Goal: Task Accomplishment & Management: Manage account settings

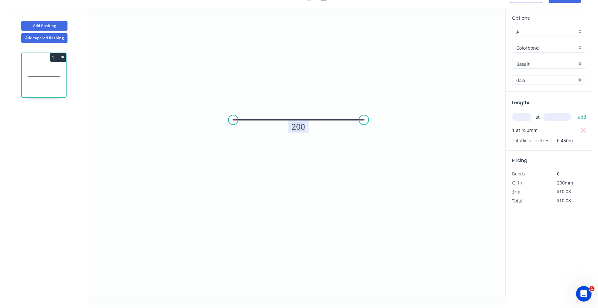
click at [301, 126] on tspan "200" at bounding box center [299, 126] width 14 height 11
click at [529, 114] on input "text" at bounding box center [521, 117] width 19 height 8
type input "$18.28"
click at [586, 131] on button "button" at bounding box center [583, 130] width 8 height 9
type input "$0.00"
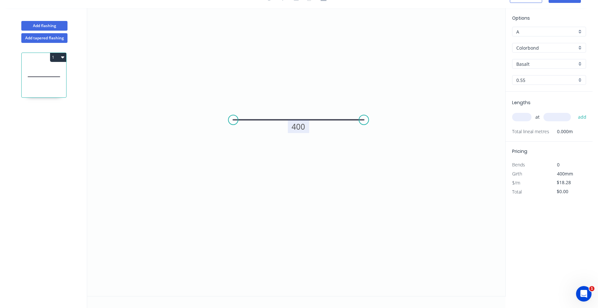
click at [517, 119] on input "text" at bounding box center [521, 117] width 19 height 8
type input "1"
type input "2400"
click at [575, 112] on button "add" at bounding box center [582, 117] width 15 height 11
type input "$43.87"
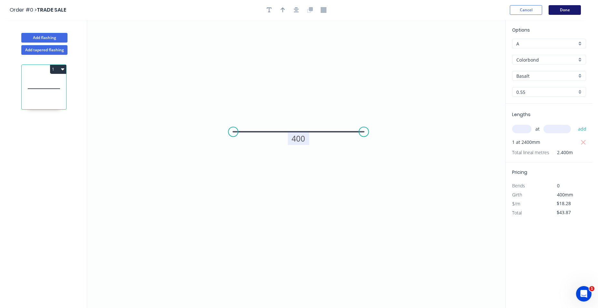
click at [568, 9] on button "Done" at bounding box center [565, 10] width 32 height 10
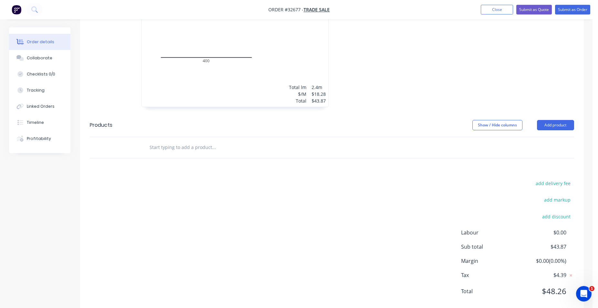
scroll to position [202, 0]
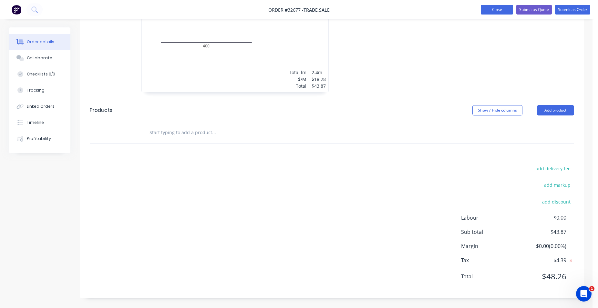
click at [490, 11] on button "Close" at bounding box center [497, 10] width 32 height 10
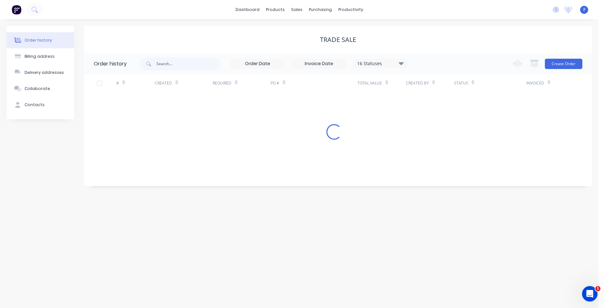
click at [16, 12] on img at bounding box center [17, 10] width 10 height 10
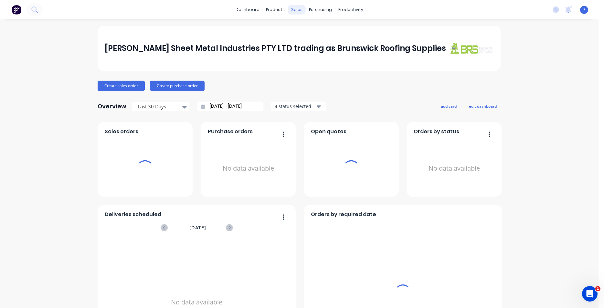
click at [292, 10] on div "sales" at bounding box center [297, 10] width 18 height 10
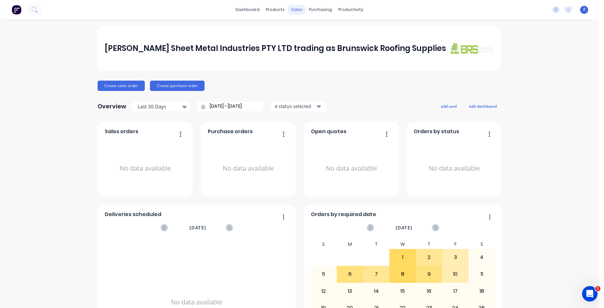
click at [292, 10] on div "sales" at bounding box center [297, 10] width 18 height 10
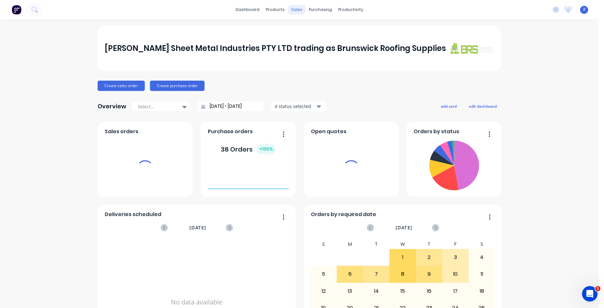
click at [295, 12] on div "sales" at bounding box center [297, 10] width 18 height 10
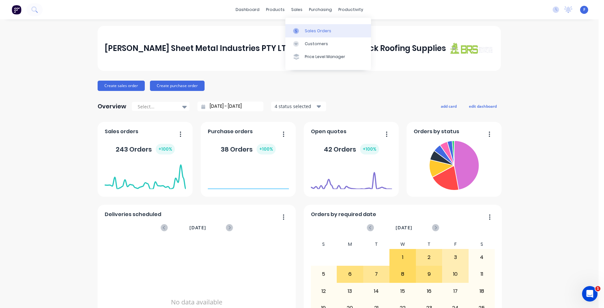
click at [306, 34] on link "Sales Orders" at bounding box center [328, 30] width 86 height 13
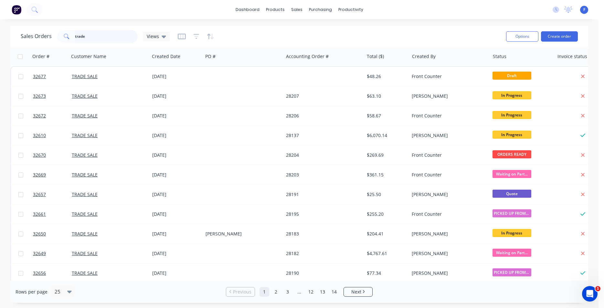
click at [92, 39] on input "trade" at bounding box center [106, 36] width 63 height 13
type input "t"
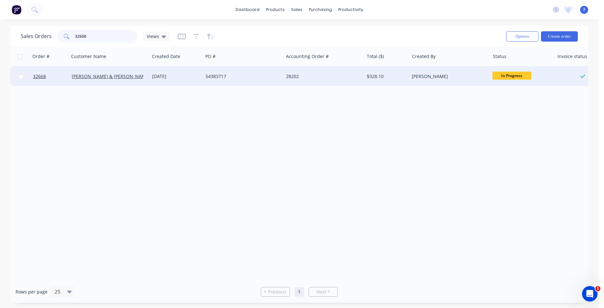
type input "32668"
click at [253, 79] on div "54383717" at bounding box center [241, 76] width 72 height 6
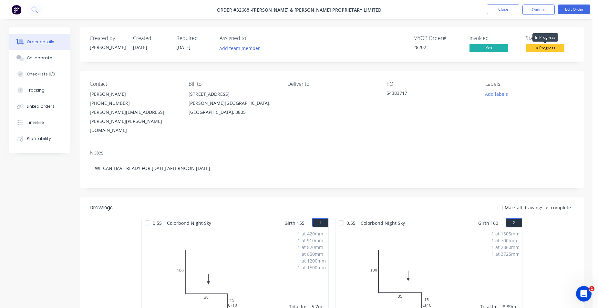
click at [551, 47] on span "In Progress" at bounding box center [545, 48] width 39 height 8
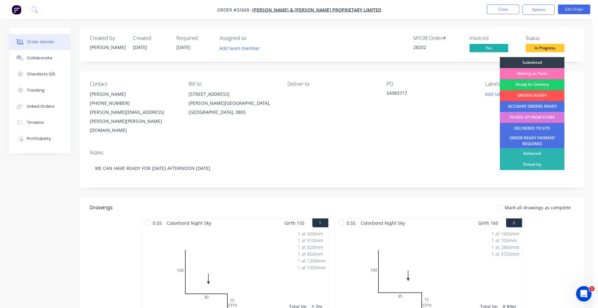
click at [535, 107] on div "ACCOUNT ORDERS READY" at bounding box center [532, 106] width 65 height 11
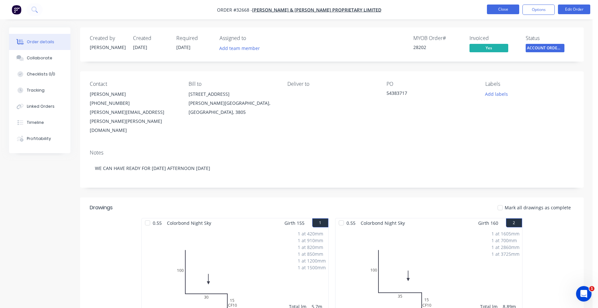
click at [500, 9] on button "Close" at bounding box center [503, 10] width 32 height 10
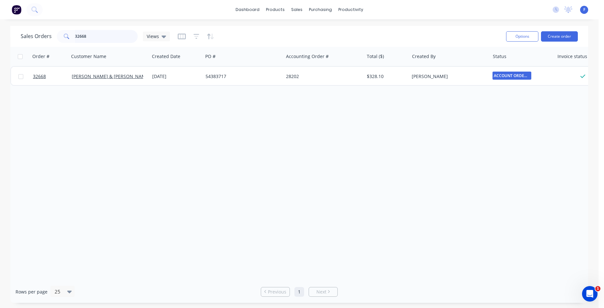
click at [104, 39] on input "32668" at bounding box center [106, 36] width 63 height 13
type input "3"
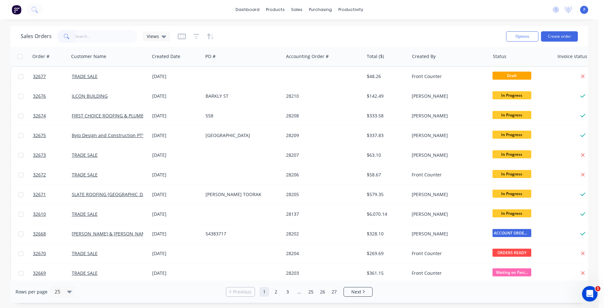
click at [18, 11] on img at bounding box center [17, 10] width 10 height 10
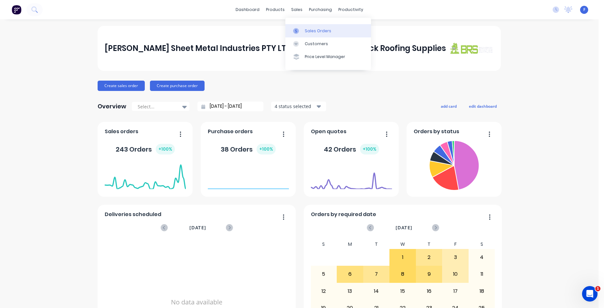
click at [304, 30] on link "Sales Orders" at bounding box center [328, 30] width 86 height 13
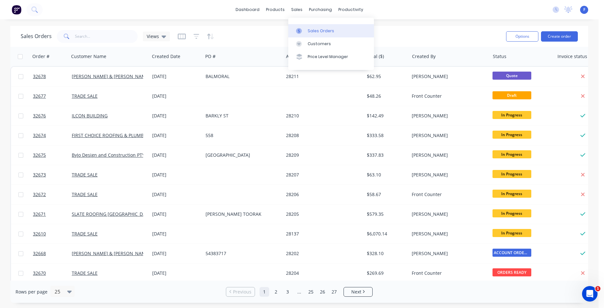
click at [311, 34] on div "Sales Orders" at bounding box center [320, 31] width 26 height 6
click at [99, 40] on input "text" at bounding box center [106, 36] width 63 height 13
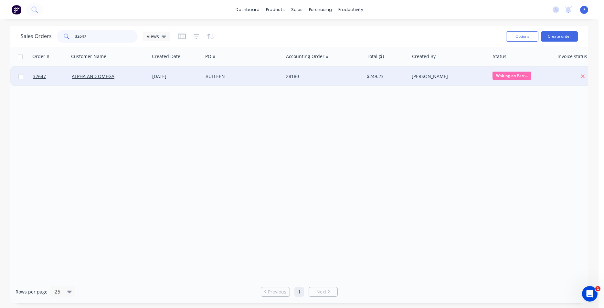
type input "32647"
click at [252, 76] on div "BULLEEN" at bounding box center [241, 76] width 72 height 6
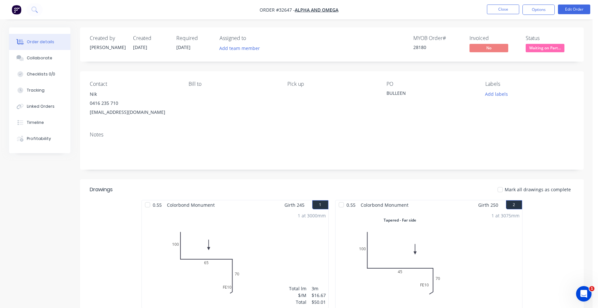
click at [559, 49] on span "Waiting on Part..." at bounding box center [545, 48] width 39 height 8
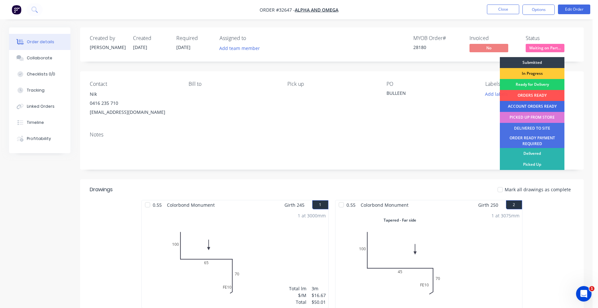
click at [541, 107] on div "ACCOUNT ORDERS READY" at bounding box center [532, 106] width 65 height 11
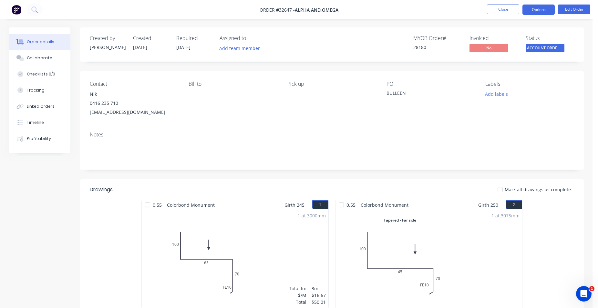
click at [530, 10] on button "Options" at bounding box center [539, 10] width 32 height 10
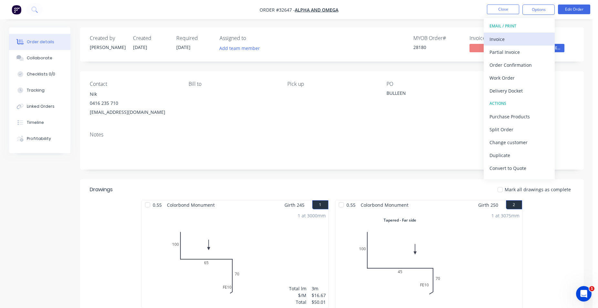
click at [513, 36] on div "Invoice" at bounding box center [519, 39] width 59 height 9
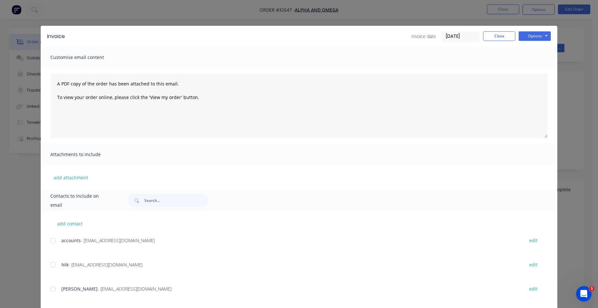
click at [50, 242] on div at bounding box center [53, 240] width 13 height 13
click at [540, 36] on button "Options" at bounding box center [535, 36] width 32 height 10
click at [532, 69] on button "Email" at bounding box center [539, 69] width 41 height 11
click at [500, 36] on button "Close" at bounding box center [499, 36] width 32 height 10
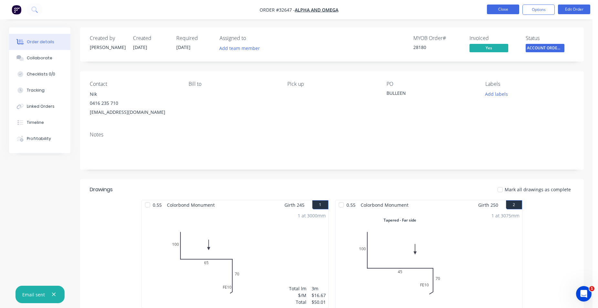
click at [504, 13] on button "Close" at bounding box center [503, 10] width 32 height 10
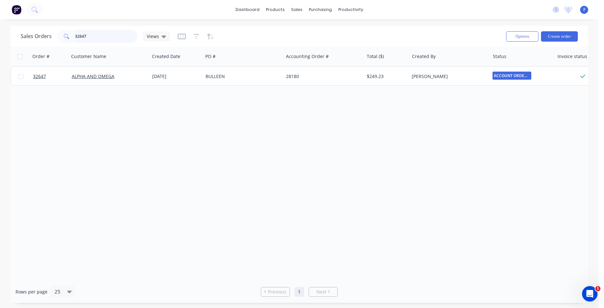
click at [95, 38] on input "32647" at bounding box center [106, 36] width 63 height 13
type input "3"
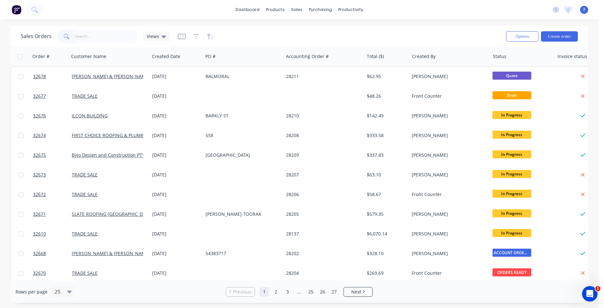
click at [17, 9] on img at bounding box center [17, 10] width 10 height 10
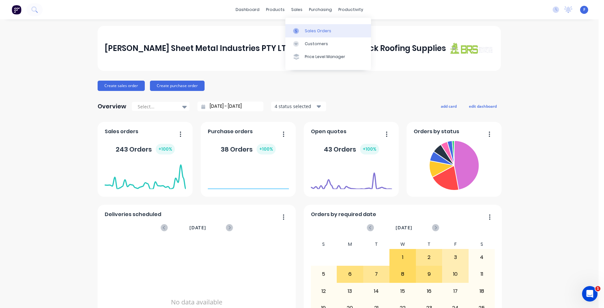
click at [320, 27] on link "Sales Orders" at bounding box center [328, 30] width 86 height 13
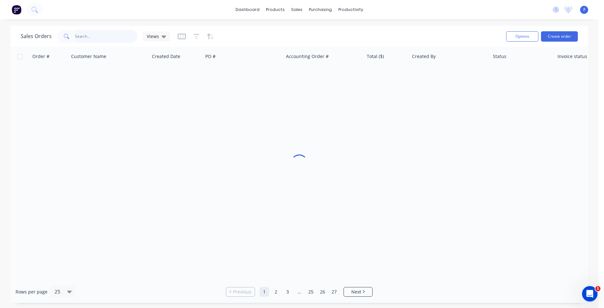
click at [87, 35] on input "text" at bounding box center [106, 36] width 63 height 13
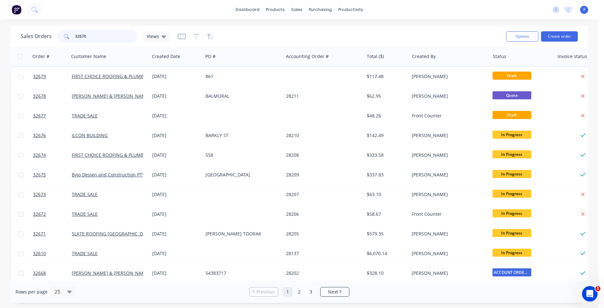
type input "32670"
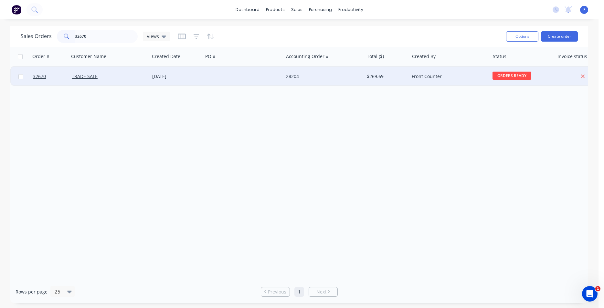
click at [221, 69] on div at bounding box center [243, 76] width 80 height 19
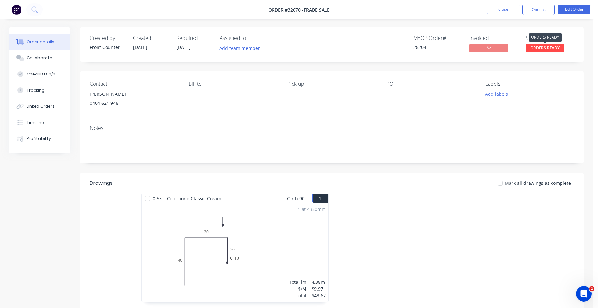
click at [546, 49] on span "ORDERS READY" at bounding box center [545, 48] width 39 height 8
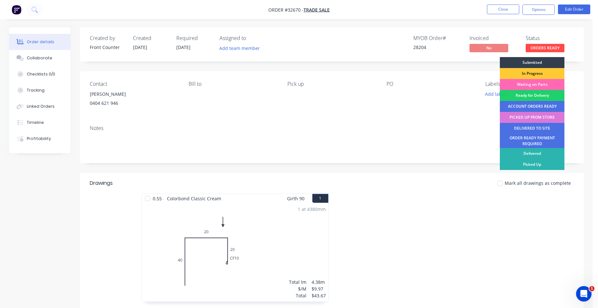
click at [535, 86] on div "Waiting on Parts" at bounding box center [532, 84] width 65 height 11
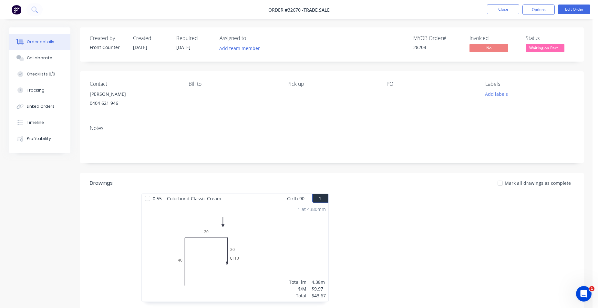
click at [541, 46] on span "Waiting on Part..." at bounding box center [545, 48] width 39 height 8
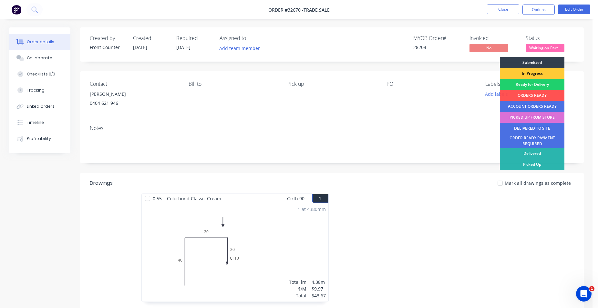
click at [537, 117] on div "PICKED UP FROM STORE" at bounding box center [532, 117] width 65 height 11
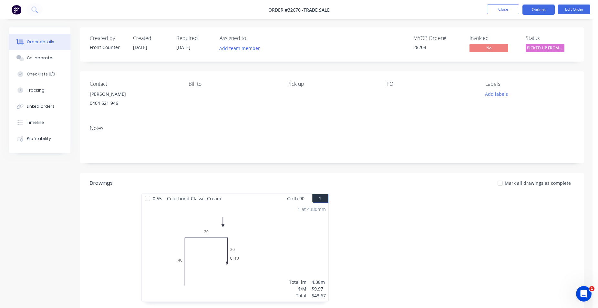
click at [533, 9] on button "Options" at bounding box center [539, 10] width 32 height 10
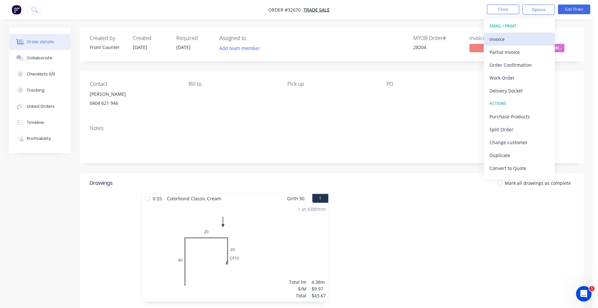
click at [504, 39] on div "Invoice" at bounding box center [519, 39] width 59 height 9
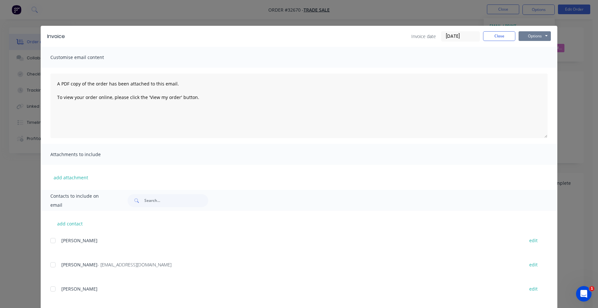
click at [532, 37] on button "Options" at bounding box center [535, 36] width 32 height 10
click at [536, 58] on button "Print" at bounding box center [539, 58] width 41 height 11
click at [491, 38] on button "Close" at bounding box center [499, 36] width 32 height 10
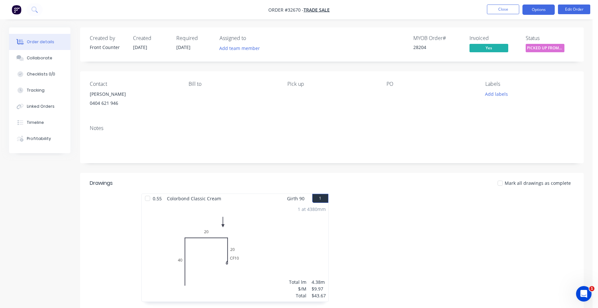
click at [544, 11] on button "Options" at bounding box center [539, 10] width 32 height 10
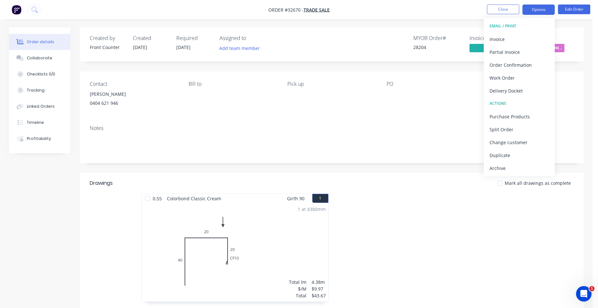
click at [544, 11] on button "Options" at bounding box center [539, 10] width 32 height 10
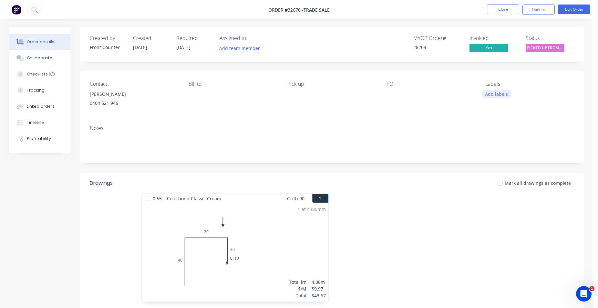
click at [504, 94] on button "Add labels" at bounding box center [497, 94] width 30 height 9
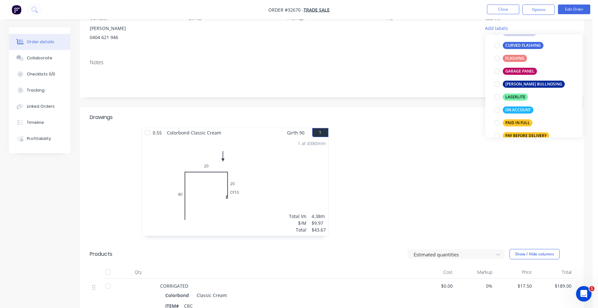
scroll to position [147, 0]
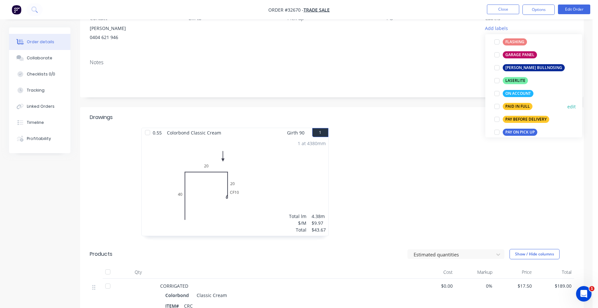
click at [525, 108] on div "PAID IN FULL" at bounding box center [518, 106] width 30 height 7
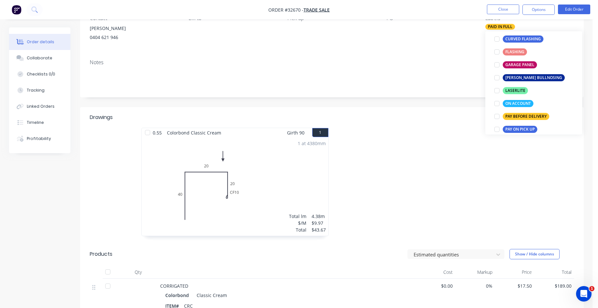
scroll to position [0, 0]
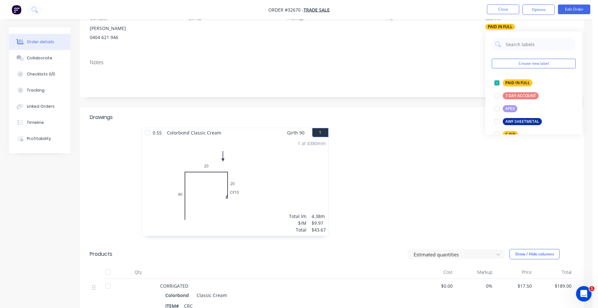
click at [453, 44] on div "PO" at bounding box center [431, 29] width 88 height 29
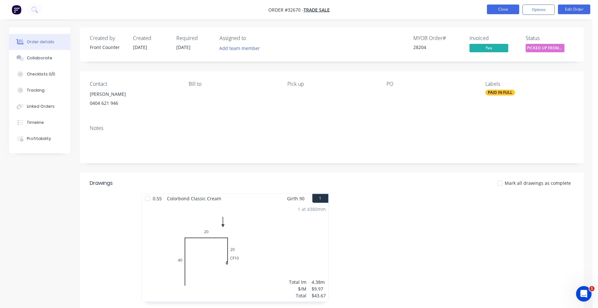
click at [511, 9] on button "Close" at bounding box center [503, 10] width 32 height 10
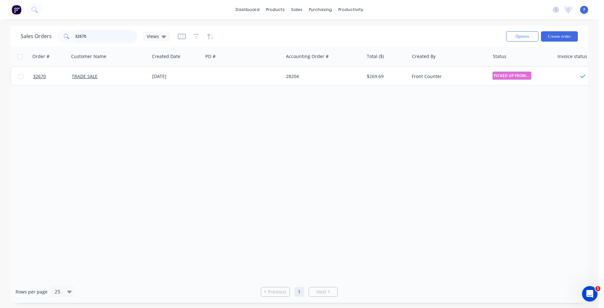
click at [106, 32] on input "32670" at bounding box center [106, 36] width 63 height 13
type input "3"
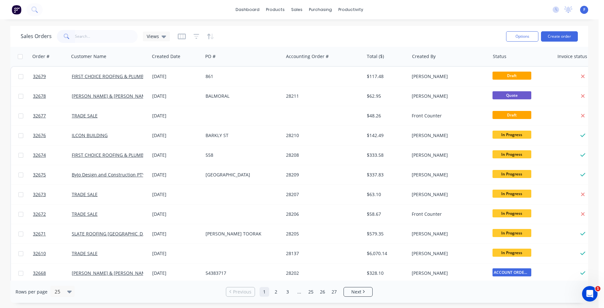
click at [16, 11] on img at bounding box center [17, 10] width 10 height 10
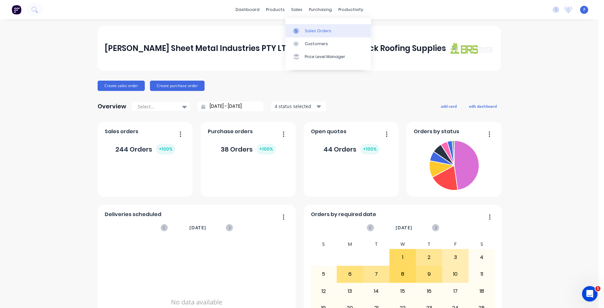
click at [311, 32] on div "Sales Orders" at bounding box center [318, 31] width 26 height 6
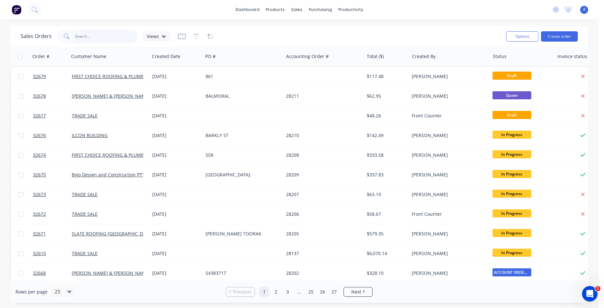
click at [111, 35] on input "text" at bounding box center [106, 36] width 63 height 13
type input "32670"
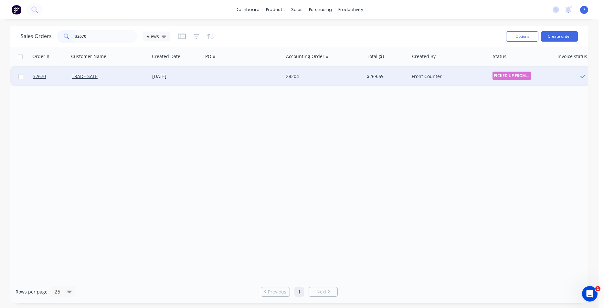
click at [224, 78] on div at bounding box center [243, 76] width 80 height 19
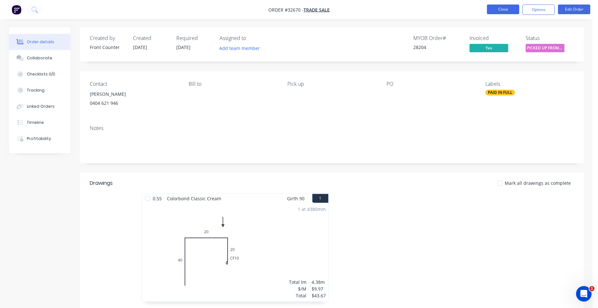
click at [506, 11] on button "Close" at bounding box center [503, 10] width 32 height 10
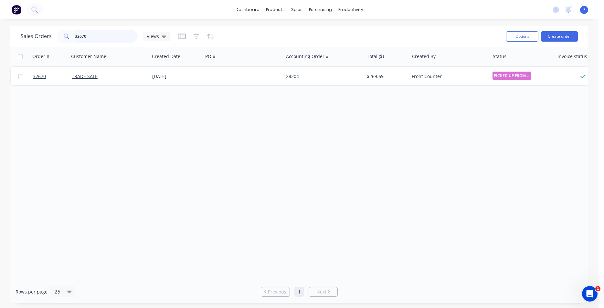
click at [127, 33] on input "32670" at bounding box center [106, 36] width 63 height 13
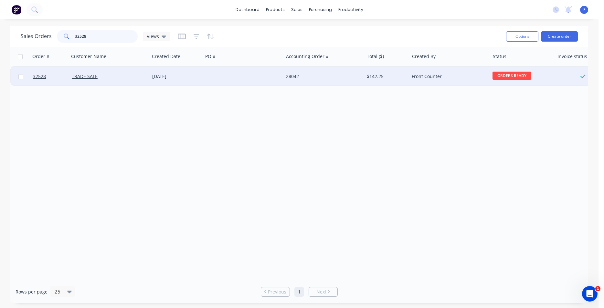
type input "32528"
click at [449, 80] on div "Front Counter" at bounding box center [447, 76] width 72 height 6
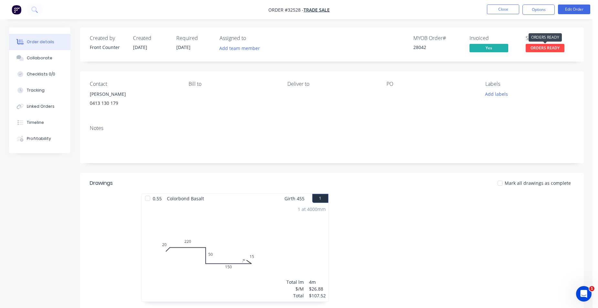
click at [553, 45] on span "ORDERS READY" at bounding box center [545, 48] width 39 height 8
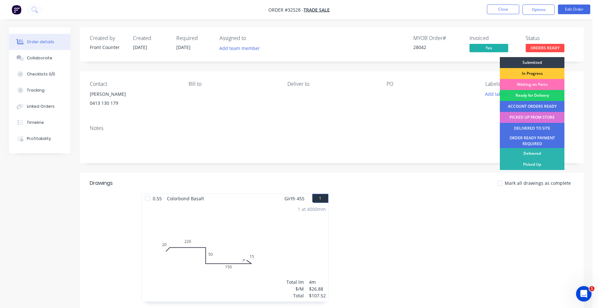
click at [533, 118] on div "PICKED UP FROM STORE" at bounding box center [532, 117] width 65 height 11
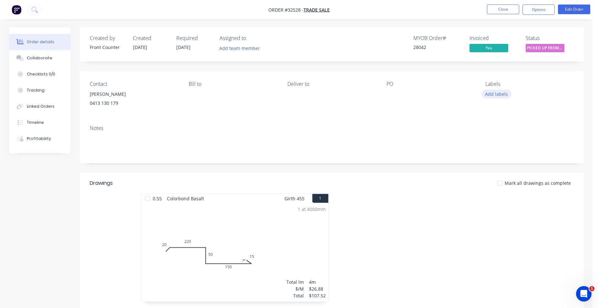
click at [490, 94] on button "Add labels" at bounding box center [497, 94] width 30 height 9
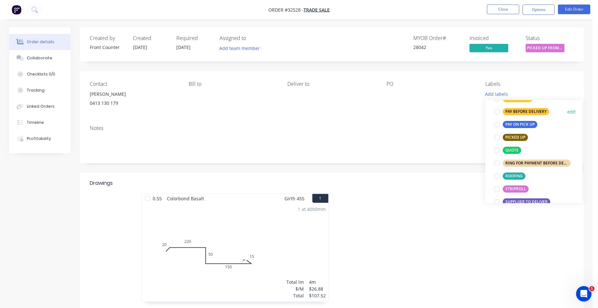
scroll to position [184, 0]
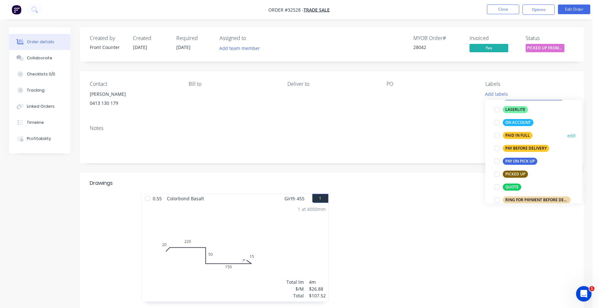
click at [525, 136] on div "PAID IN FULL" at bounding box center [518, 135] width 30 height 7
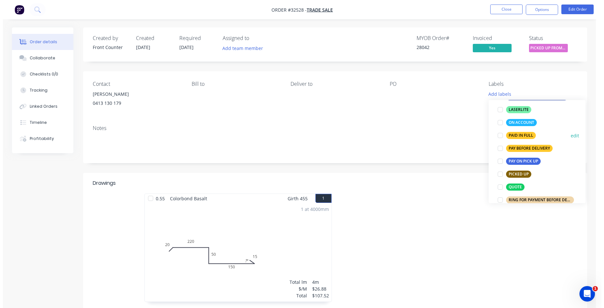
scroll to position [16, 0]
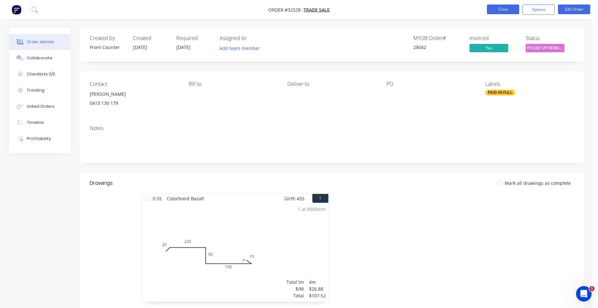
click at [505, 10] on button "Close" at bounding box center [503, 10] width 32 height 10
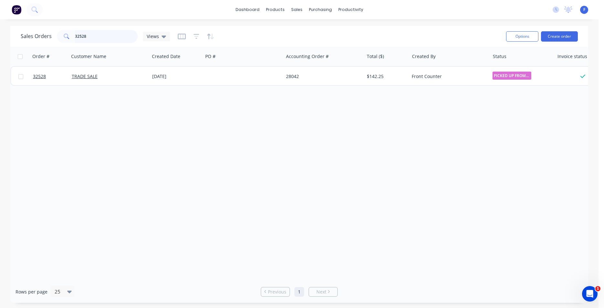
click at [94, 35] on input "32528" at bounding box center [106, 36] width 63 height 13
type input "3"
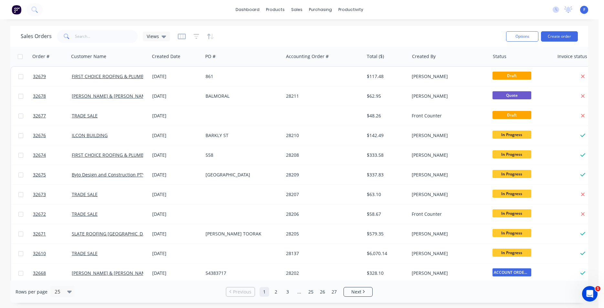
click at [18, 10] on img at bounding box center [17, 10] width 10 height 10
